Goal: Task Accomplishment & Management: Complete application form

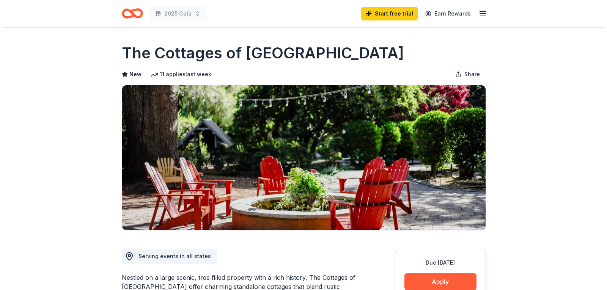
scroll to position [152, 0]
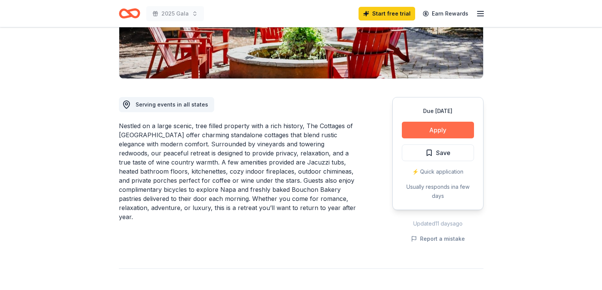
click at [446, 128] on button "Apply" at bounding box center [438, 130] width 72 height 17
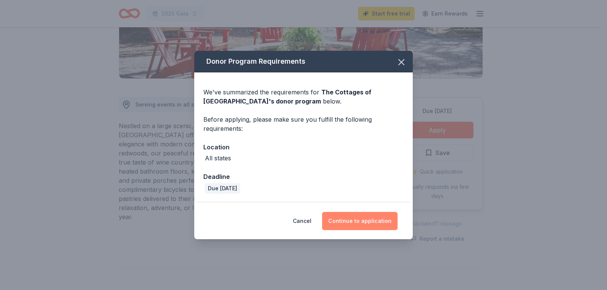
click at [351, 223] on button "Continue to application" at bounding box center [360, 221] width 76 height 18
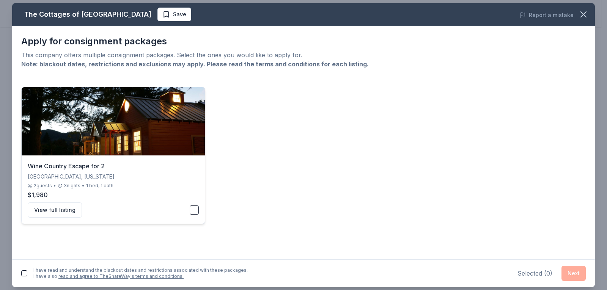
click at [192, 207] on button "button" at bounding box center [194, 210] width 9 height 9
click at [580, 275] on button "Next" at bounding box center [574, 273] width 24 height 15
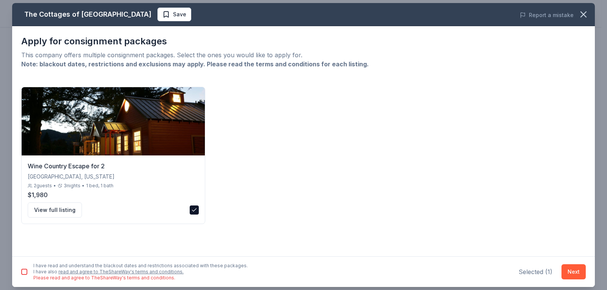
click at [22, 275] on div "I have read and understand the blackout dates and restrictions associated with …" at bounding box center [134, 272] width 227 height 18
click at [25, 270] on button "button" at bounding box center [24, 272] width 6 height 6
click at [575, 268] on button "Next" at bounding box center [574, 272] width 24 height 15
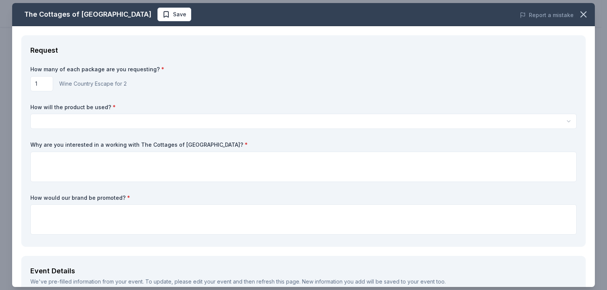
click at [118, 130] on div "How many of each package are you requesting? * 1 Wine Country Escape for 2 How …" at bounding box center [303, 152] width 546 height 172
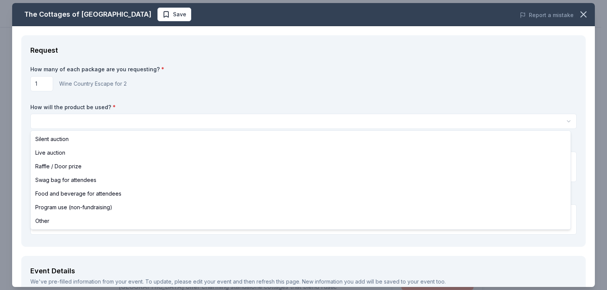
scroll to position [0, 0]
click at [118, 124] on html "2025 Gala Start free trial Earn Rewards Due [DATE] Share The Cottages of [GEOGR…" at bounding box center [303, 145] width 607 height 290
select select "liveAuction"
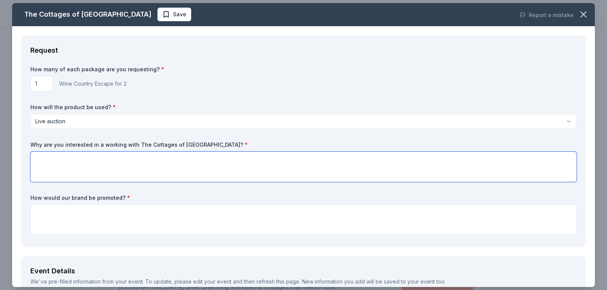
click at [125, 159] on textarea at bounding box center [303, 167] width 546 height 30
drag, startPoint x: 30, startPoint y: 146, endPoint x: 214, endPoint y: 129, distance: 184.4
click at [214, 129] on div "How many of each package are you requesting? * 1 Wine Country Escape for 2 How …" at bounding box center [303, 152] width 546 height 172
drag, startPoint x: 211, startPoint y: 146, endPoint x: 86, endPoint y: 146, distance: 125.2
click at [91, 147] on label "Why are you interested in a working with The Cottages of [GEOGRAPHIC_DATA]? *" at bounding box center [303, 145] width 546 height 8
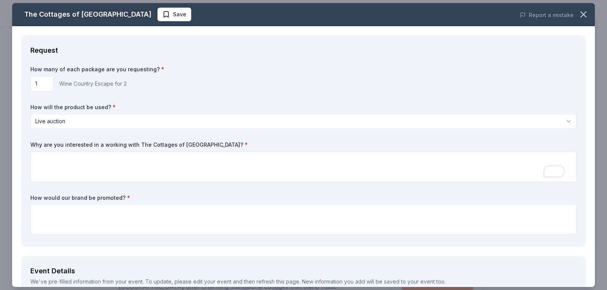
drag, startPoint x: 30, startPoint y: 146, endPoint x: 164, endPoint y: 143, distance: 134.4
click at [164, 143] on div "Request How many of each package are you requesting? * 1 Wine Country Escape fo…" at bounding box center [303, 141] width 565 height 212
click at [70, 173] on textarea "To enrich screen reader interactions, please activate Accessibility in Grammarl…" at bounding box center [303, 167] width 546 height 30
paste textarea "We would love to work with The Cottages of [GEOGRAPHIC_DATA] because your prope…"
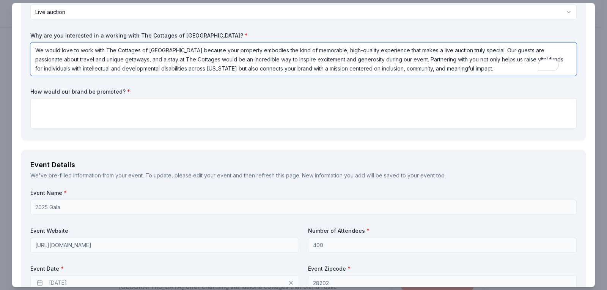
scroll to position [114, 0]
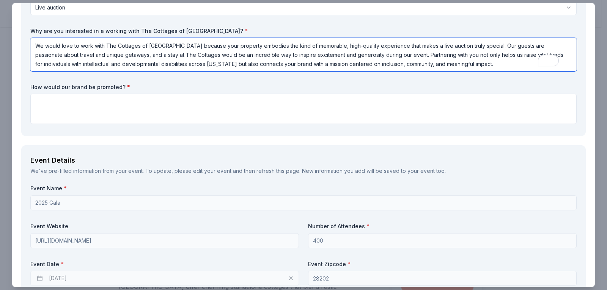
type textarea "We would love to work with The Cottages of [GEOGRAPHIC_DATA] because your prope…"
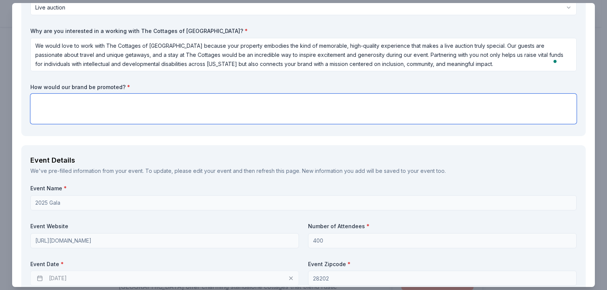
click at [120, 108] on textarea at bounding box center [303, 109] width 546 height 30
paste textarea "Your brand would be prominently featured throughout our Champion of the Year Ga…"
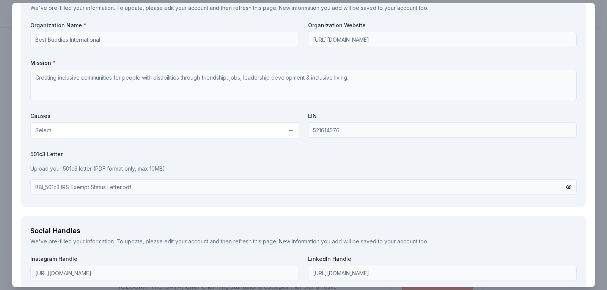
scroll to position [683, 0]
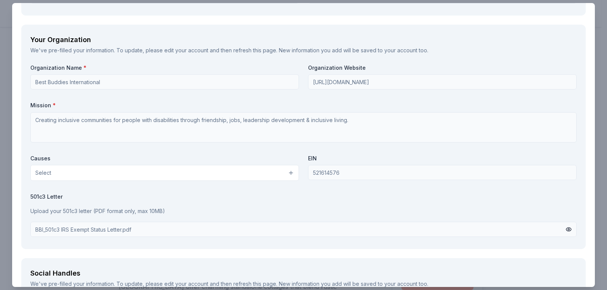
type textarea "Your brand would be prominently featured throughout our Champion of the Year Ga…"
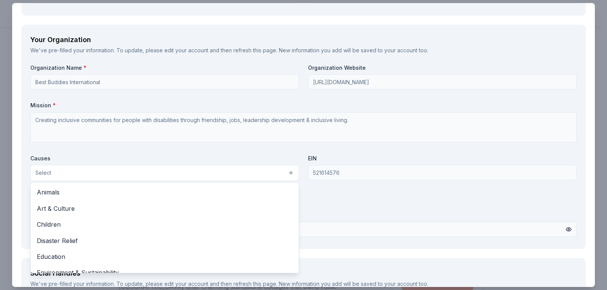
click at [277, 175] on button "Select" at bounding box center [164, 173] width 269 height 16
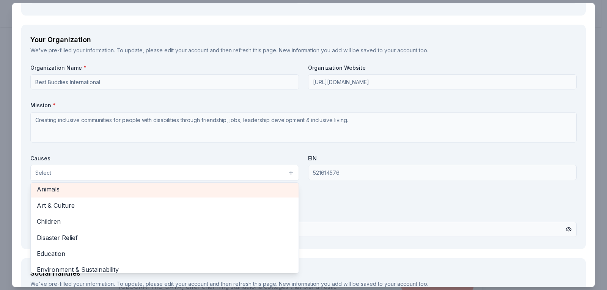
scroll to position [0, 0]
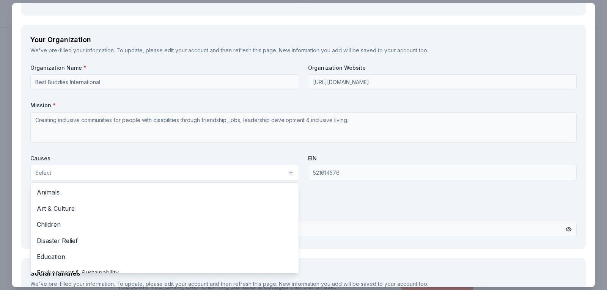
click at [382, 213] on div "Organization Name * Best Buddies International Organization Website [URL][DOMAI…" at bounding box center [303, 152] width 546 height 176
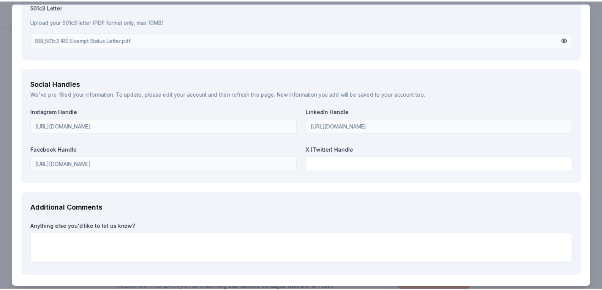
scroll to position [901, 0]
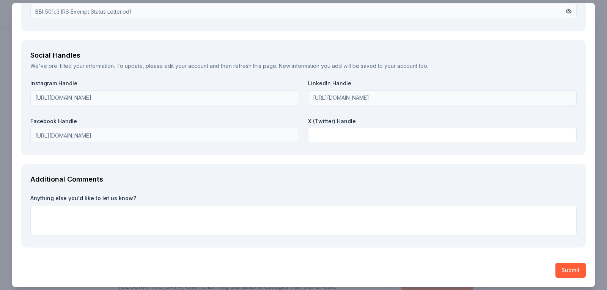
click at [562, 268] on button "Submit" at bounding box center [571, 270] width 30 height 15
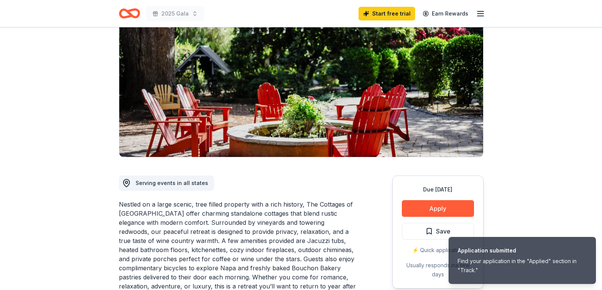
scroll to position [0, 0]
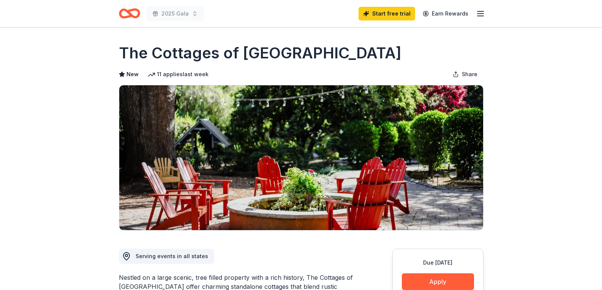
click at [135, 13] on icon "Home" at bounding box center [129, 14] width 21 height 18
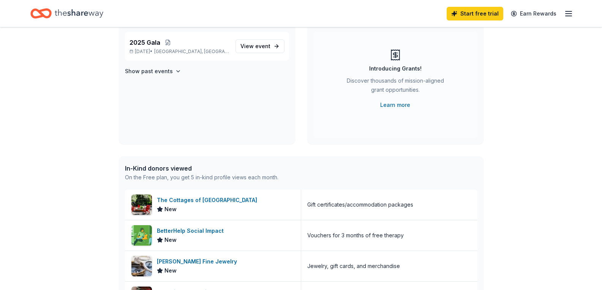
scroll to position [76, 0]
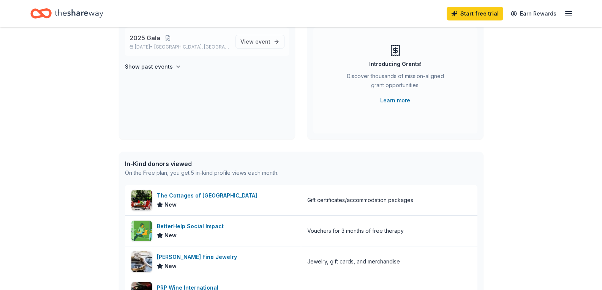
click at [156, 49] on p "[DATE] • [GEOGRAPHIC_DATA], [GEOGRAPHIC_DATA]" at bounding box center [179, 47] width 100 height 6
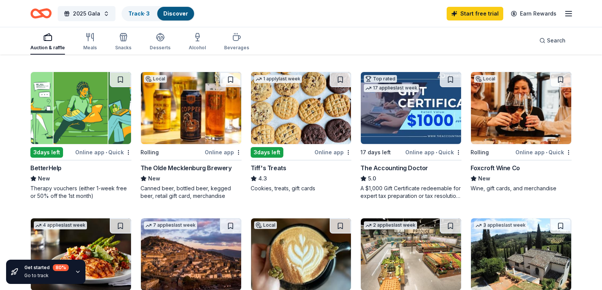
scroll to position [228, 0]
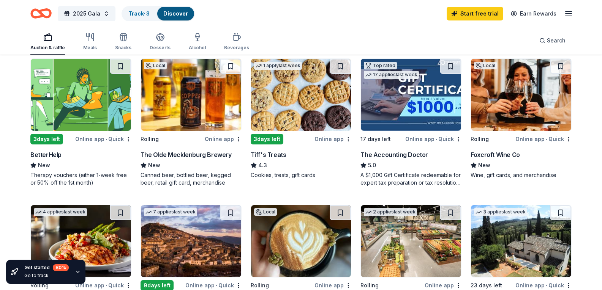
click at [215, 183] on div "Local Rolling Online app The Olde Mecklenburg Brewery New Canned beer, bottled …" at bounding box center [190, 122] width 101 height 128
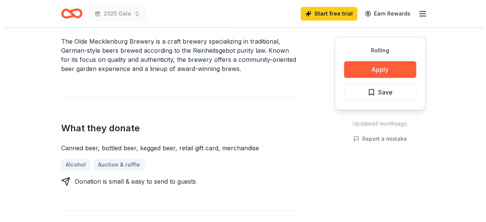
scroll to position [244, 0]
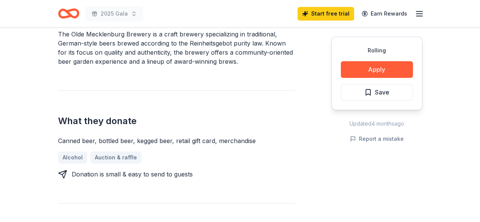
click at [243, 104] on div "What they donate Canned beer, bottled beer, kegged beer, retail gift card, merc…" at bounding box center [176, 134] width 237 height 88
click at [369, 72] on button "Apply" at bounding box center [377, 69] width 72 height 17
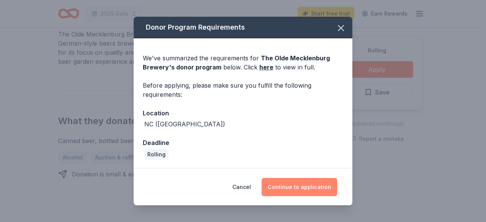
click at [319, 186] on button "Continue to application" at bounding box center [299, 187] width 76 height 18
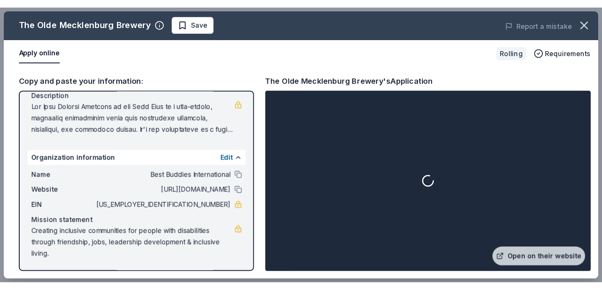
scroll to position [80, 0]
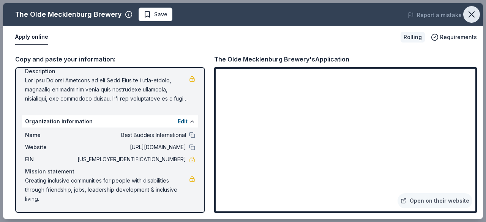
click at [465, 17] on button "button" at bounding box center [471, 14] width 17 height 17
